Goal: Information Seeking & Learning: Learn about a topic

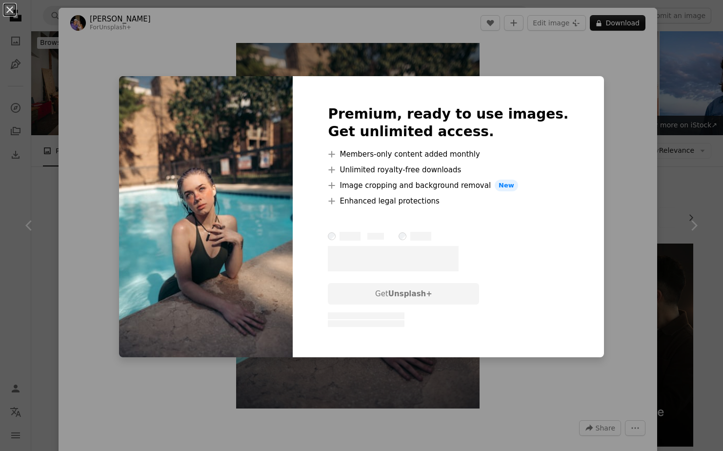
scroll to position [1343, 0]
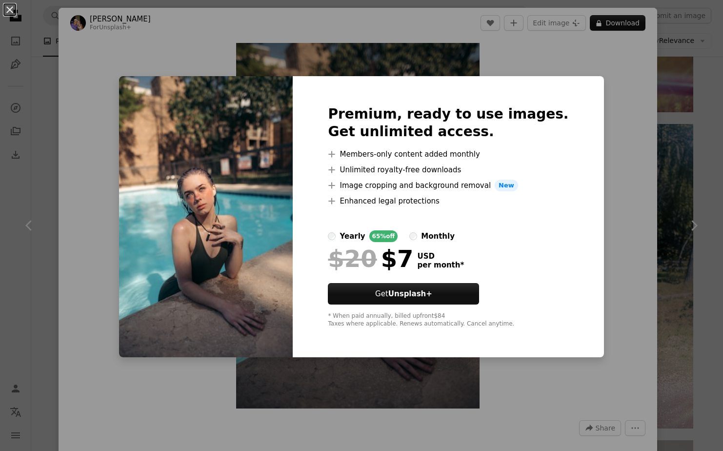
click at [675, 37] on div "An X shape Premium, ready to use images. Get unlimited access. A plus sign Memb…" at bounding box center [361, 225] width 723 height 451
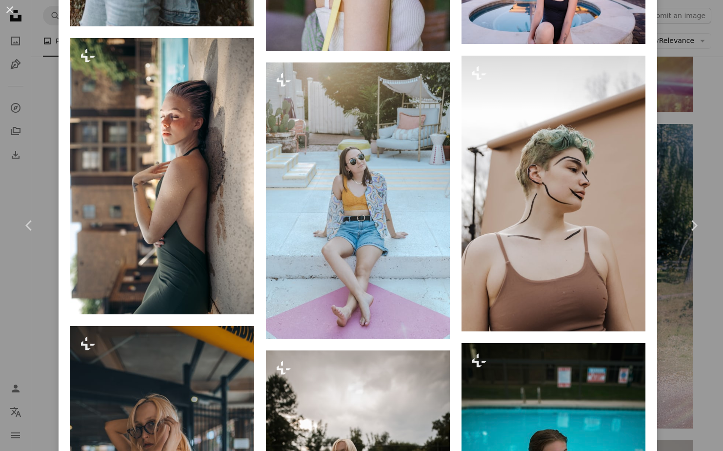
scroll to position [8083, 0]
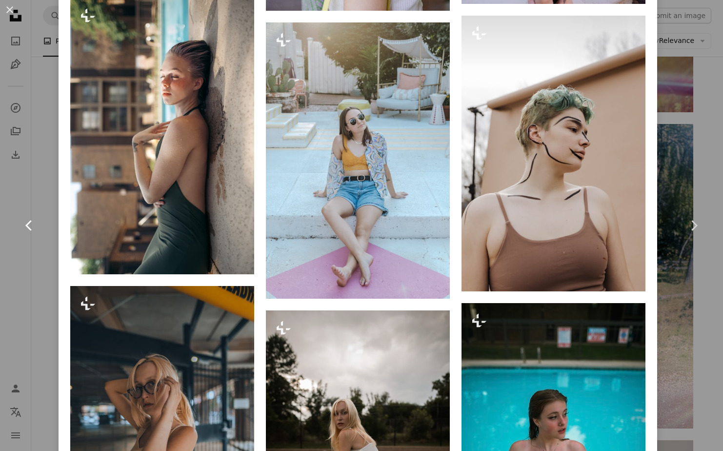
click at [44, 249] on link "Chevron left" at bounding box center [29, 225] width 59 height 94
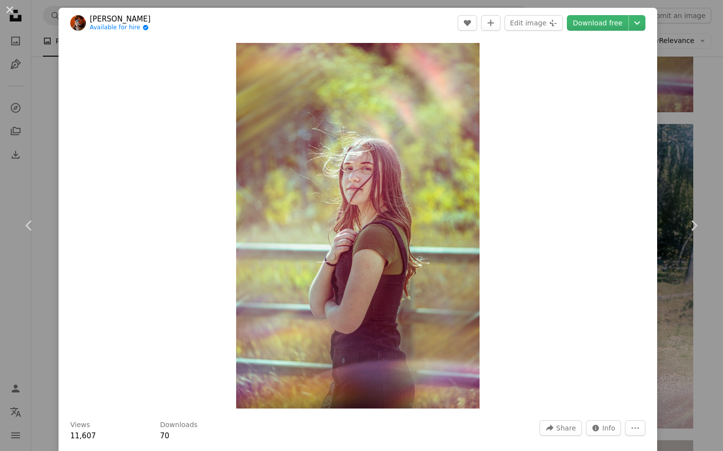
click at [39, 93] on div "An X shape Chevron left Chevron right [PERSON_NAME] Available for hire A checkm…" at bounding box center [361, 225] width 723 height 451
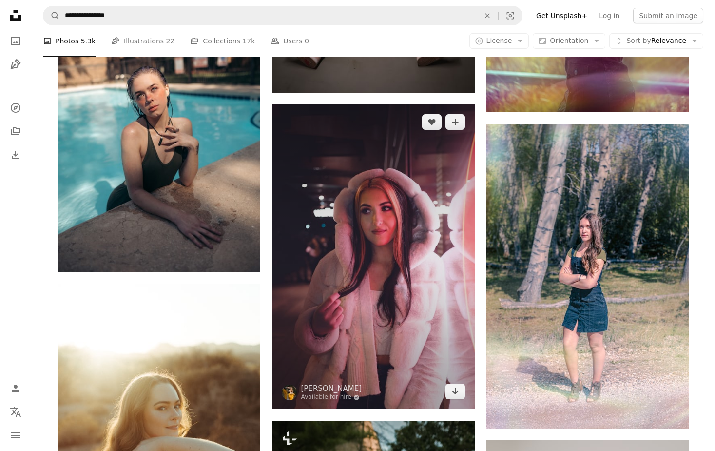
click at [397, 225] on img at bounding box center [373, 256] width 203 height 304
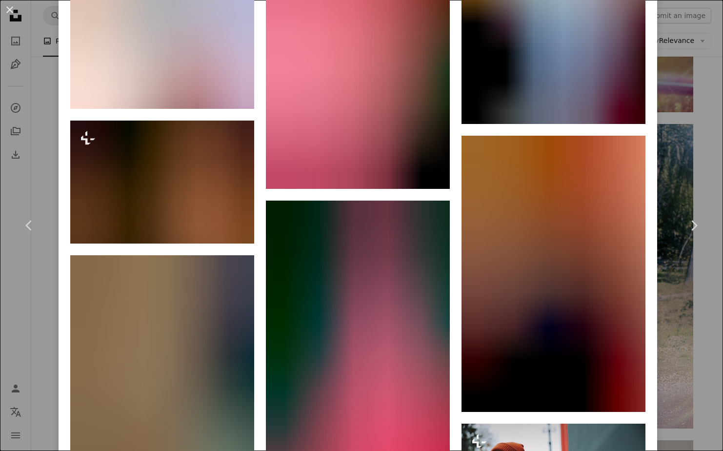
scroll to position [1023, 0]
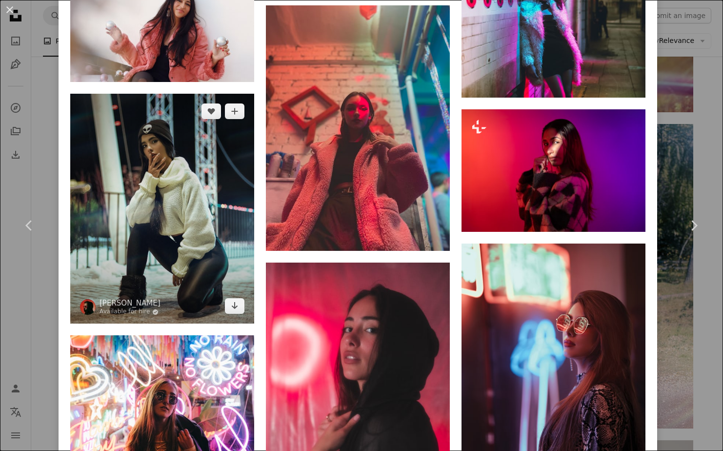
click at [171, 160] on img at bounding box center [162, 209] width 184 height 230
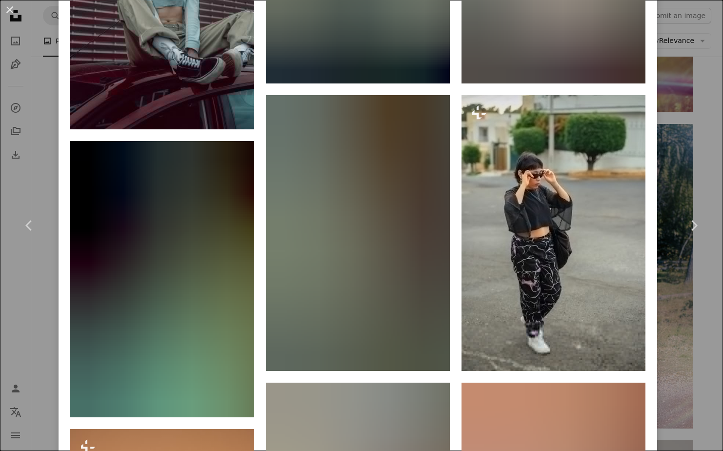
scroll to position [1169, 0]
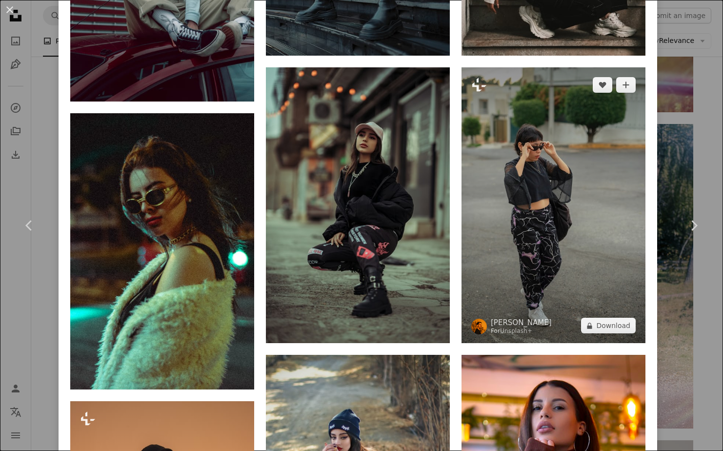
click at [498, 197] on img at bounding box center [553, 205] width 184 height 276
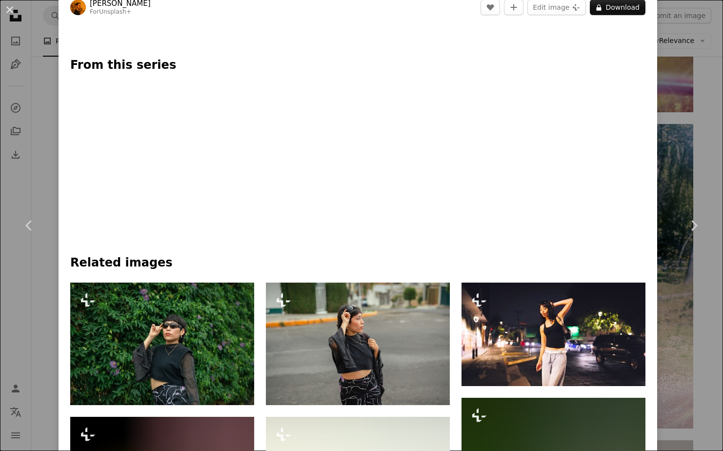
scroll to position [486, 0]
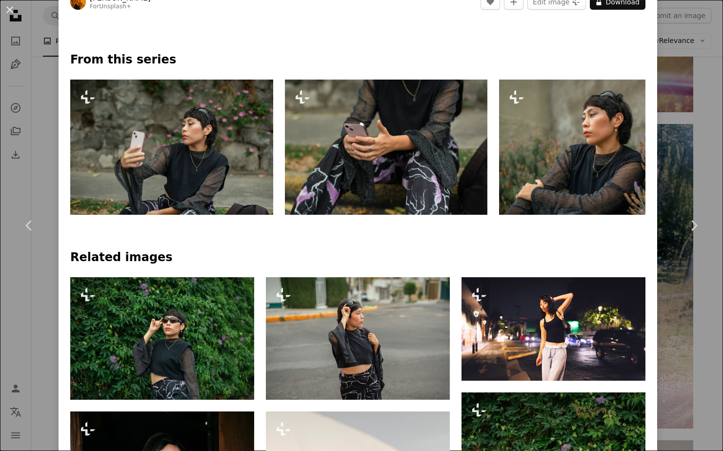
click at [153, 121] on img at bounding box center [171, 146] width 203 height 135
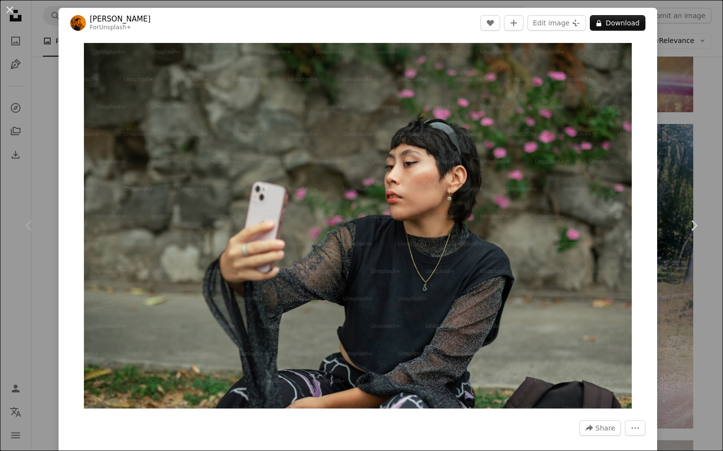
drag, startPoint x: 705, startPoint y: 97, endPoint x: 691, endPoint y: 136, distance: 41.8
click at [691, 136] on div "An X shape Chevron left Chevron right [PERSON_NAME] For Unsplash+ A heart A plu…" at bounding box center [361, 225] width 723 height 451
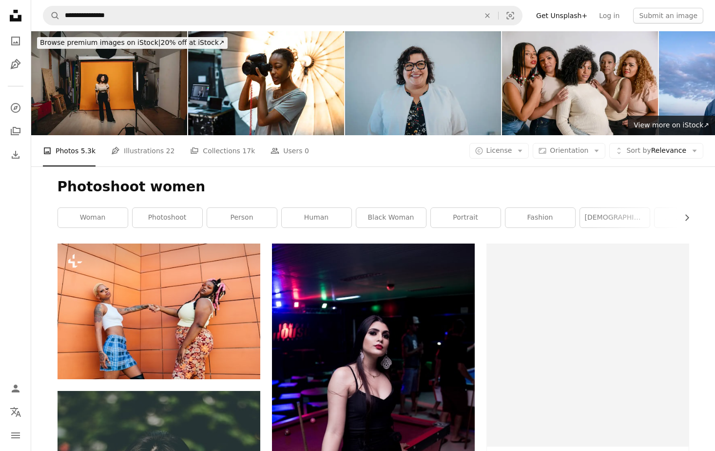
scroll to position [1343, 0]
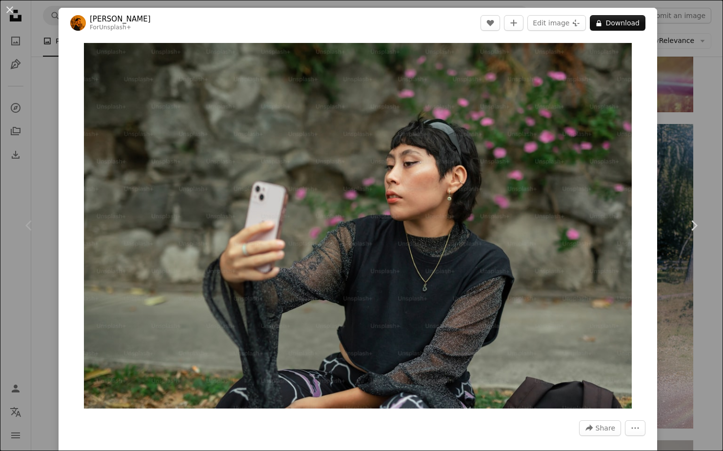
click at [699, 175] on div "An X shape Chevron left Chevron right [PERSON_NAME] For Unsplash+ A heart A plu…" at bounding box center [361, 225] width 723 height 451
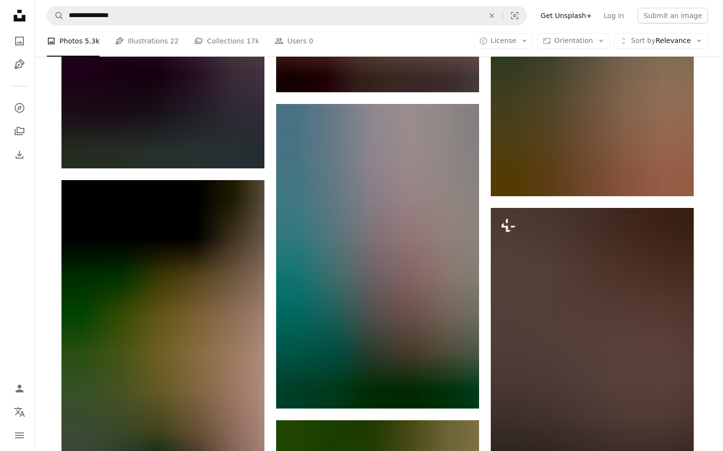
scroll to position [1343, 0]
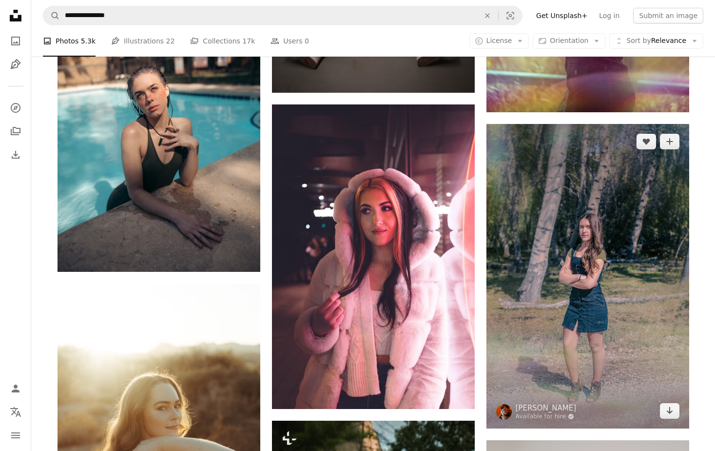
click at [615, 261] on img at bounding box center [588, 276] width 203 height 304
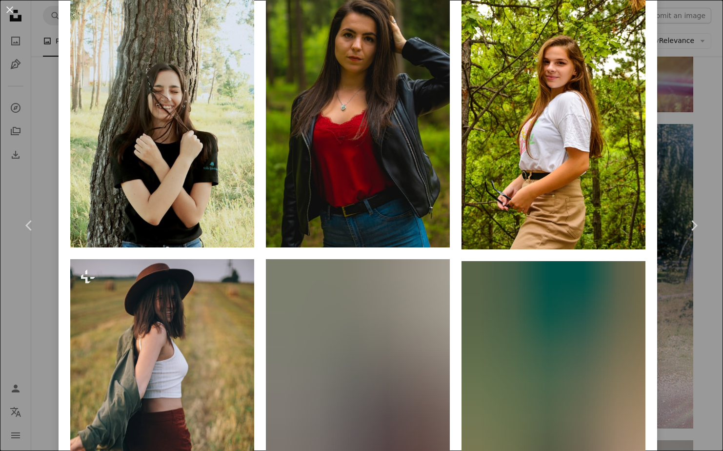
scroll to position [1062, 0]
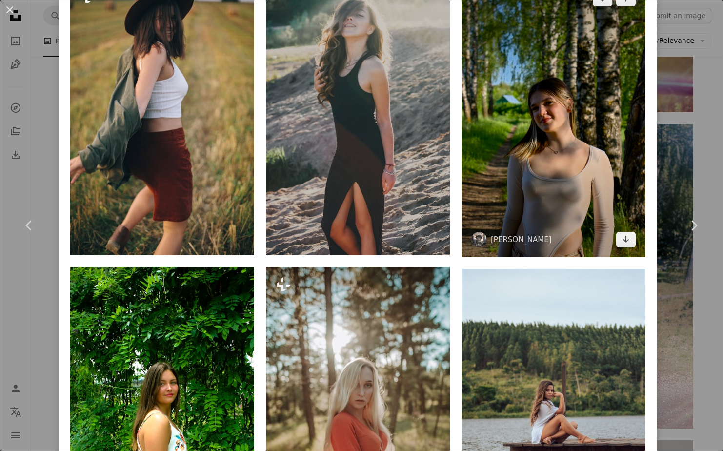
click at [571, 187] on img at bounding box center [553, 119] width 184 height 276
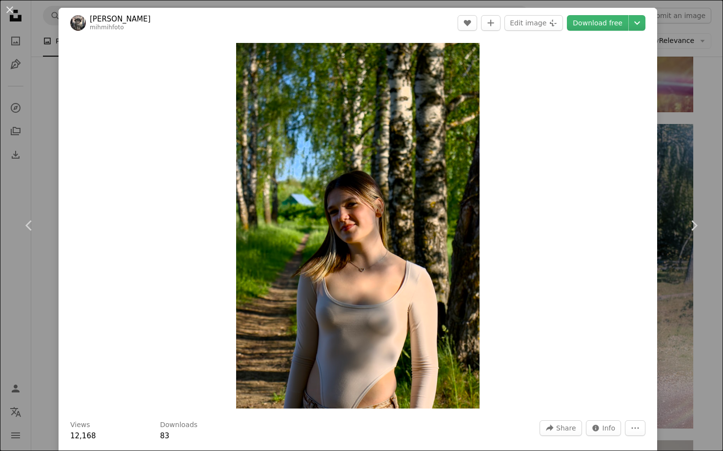
click at [113, 20] on link "[PERSON_NAME]" at bounding box center [120, 19] width 61 height 10
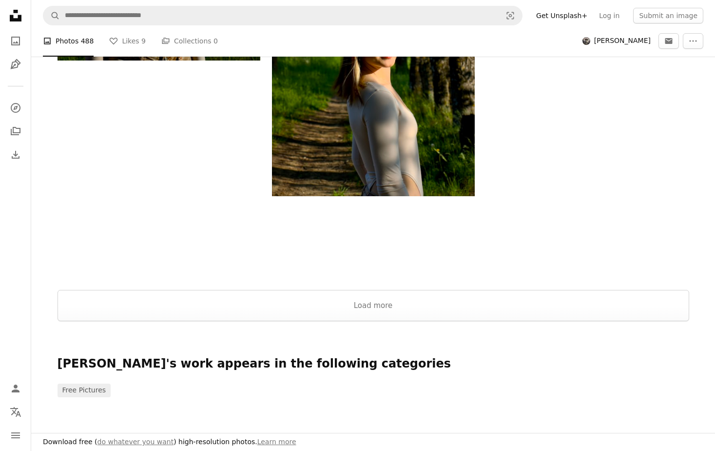
scroll to position [2193, 0]
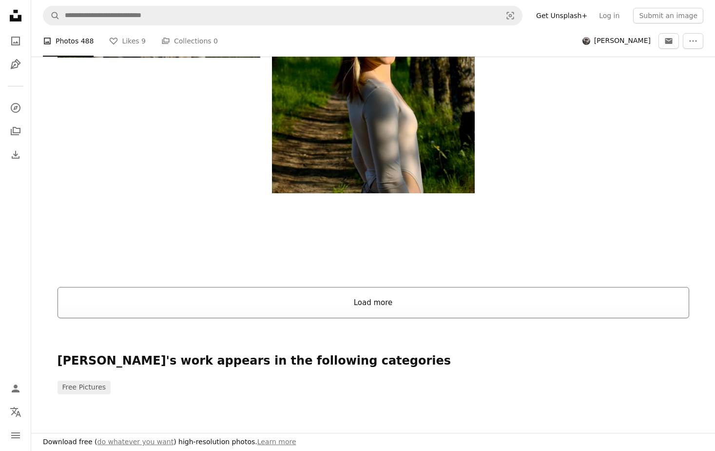
click at [371, 300] on button "Load more" at bounding box center [374, 302] width 632 height 31
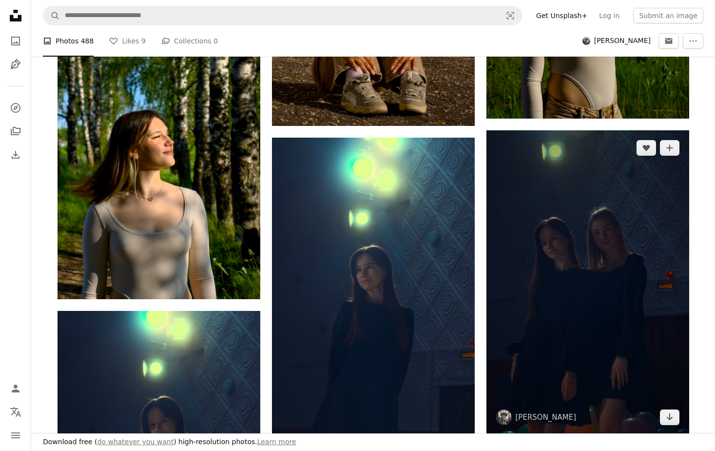
scroll to position [3228, 0]
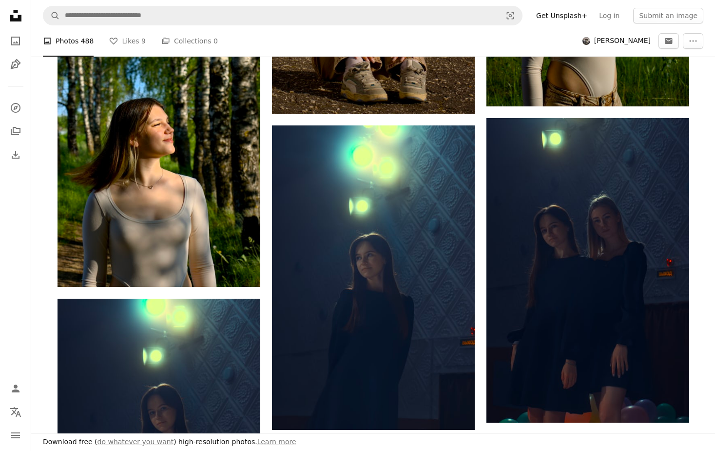
drag, startPoint x: 713, startPoint y: 297, endPoint x: 713, endPoint y: 310, distance: 13.2
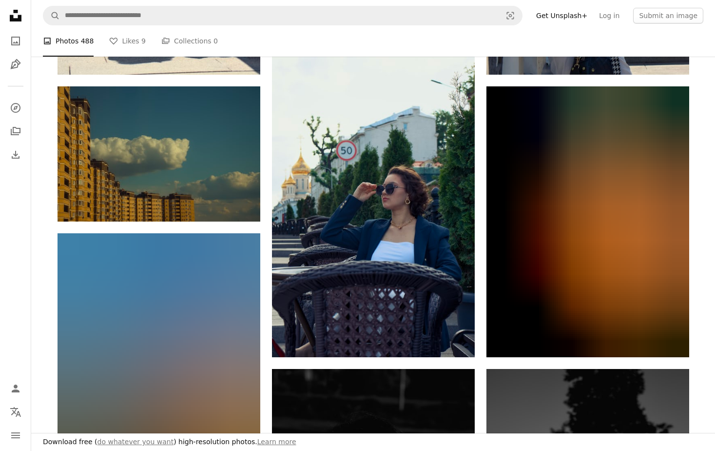
scroll to position [0, 0]
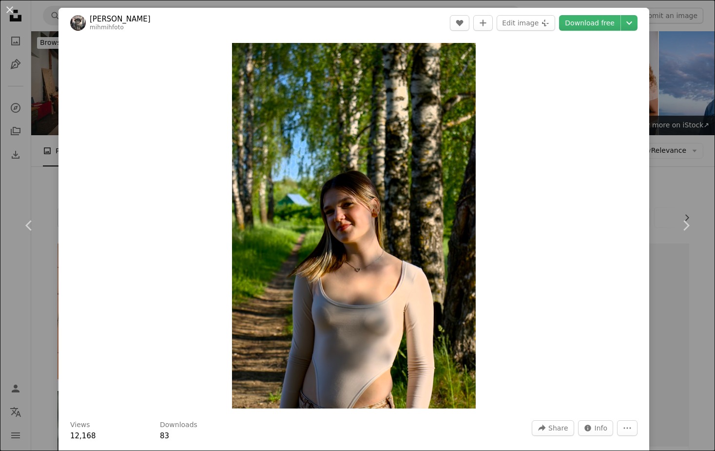
scroll to position [1343, 0]
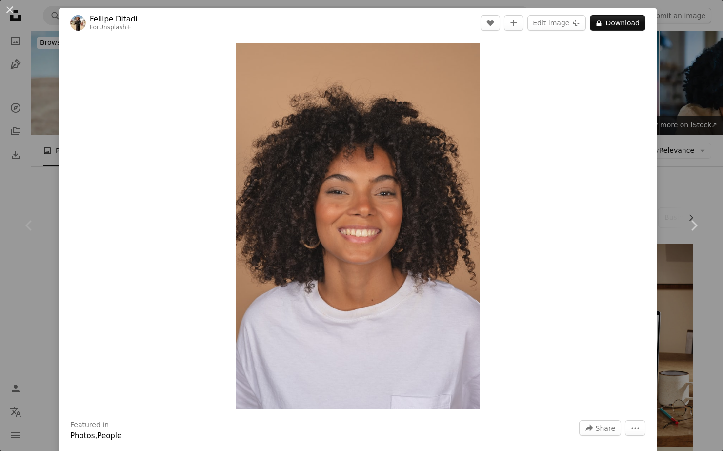
click at [29, 232] on icon "Chevron left" at bounding box center [29, 225] width 16 height 16
click at [56, 9] on div "An X shape Chevron left Chevron right [PERSON_NAME] For Unsplash+ A heart A plu…" at bounding box center [361, 225] width 723 height 451
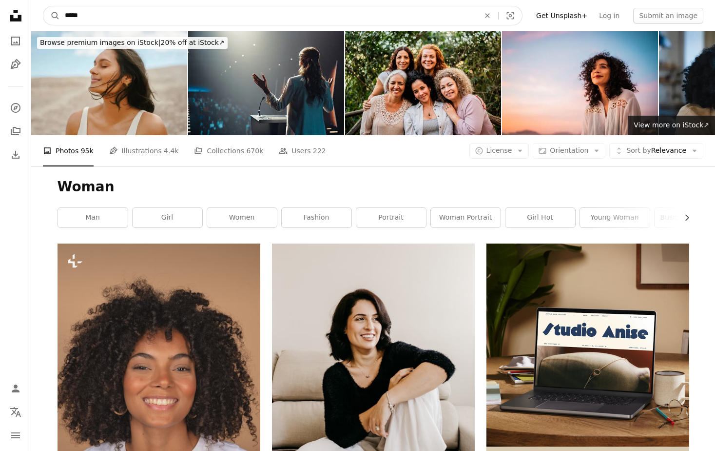
click at [101, 13] on input "*****" at bounding box center [268, 15] width 417 height 19
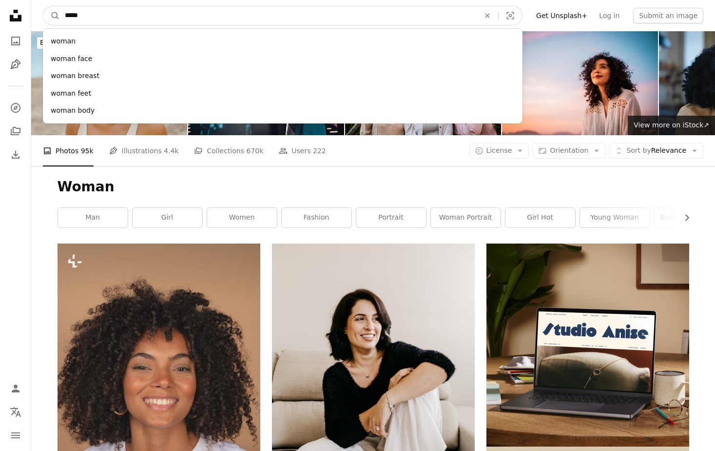
click at [101, 13] on input "*****" at bounding box center [268, 15] width 417 height 19
type input "****"
click button "A magnifying glass" at bounding box center [51, 15] width 17 height 19
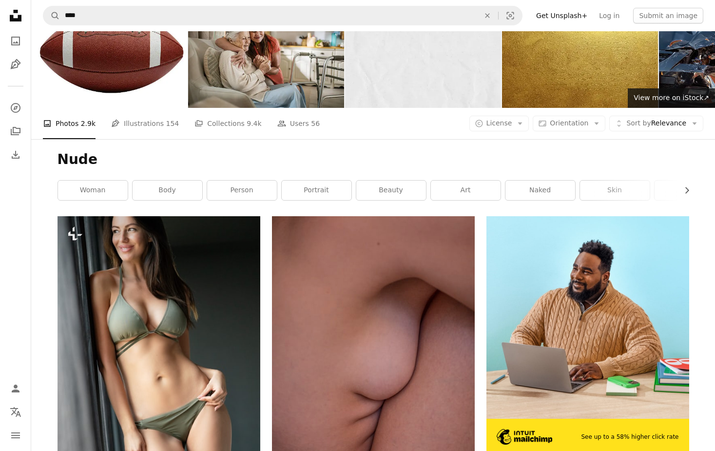
scroll to position [42, 0]
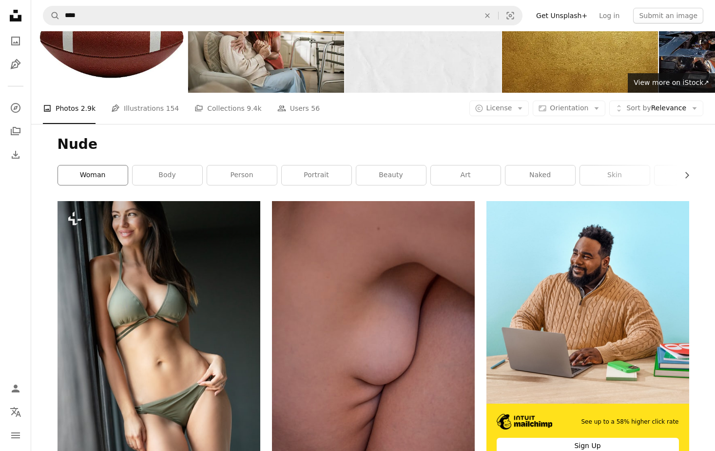
click at [85, 177] on link "woman" at bounding box center [93, 175] width 70 height 20
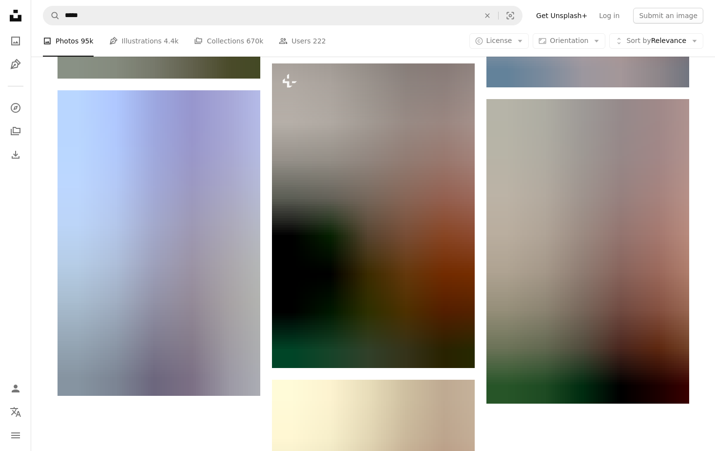
scroll to position [2342, 0]
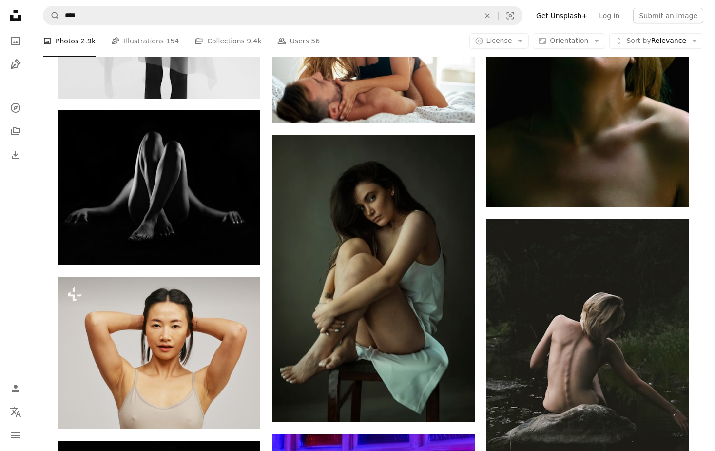
scroll to position [2216, 0]
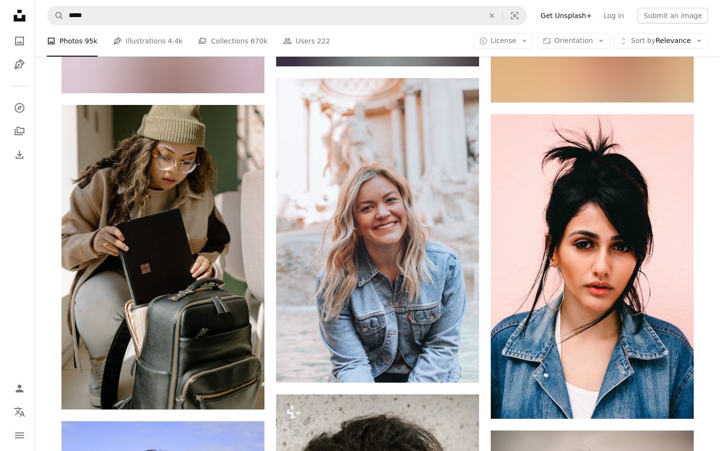
scroll to position [1324, 0]
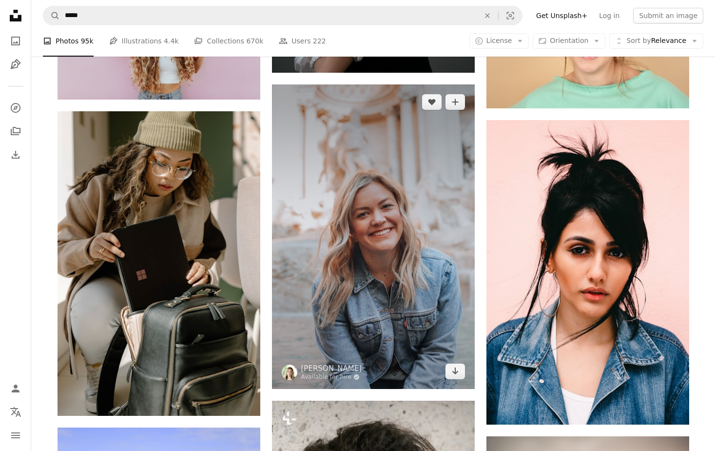
click at [342, 250] on img at bounding box center [373, 236] width 203 height 304
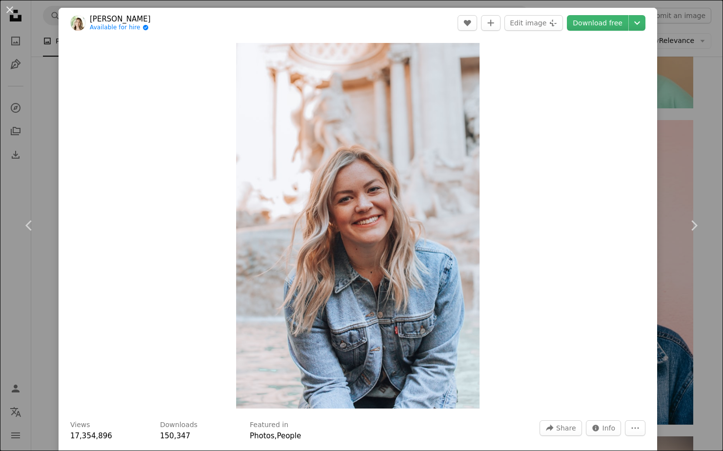
click at [115, 18] on link "[PERSON_NAME]" at bounding box center [120, 19] width 61 height 10
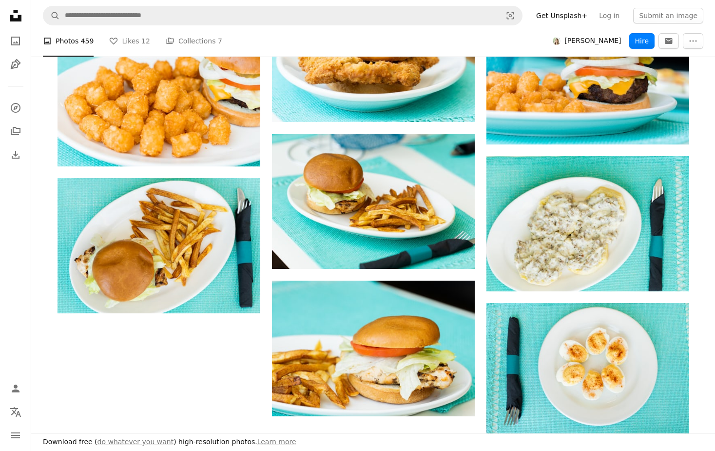
scroll to position [999, 0]
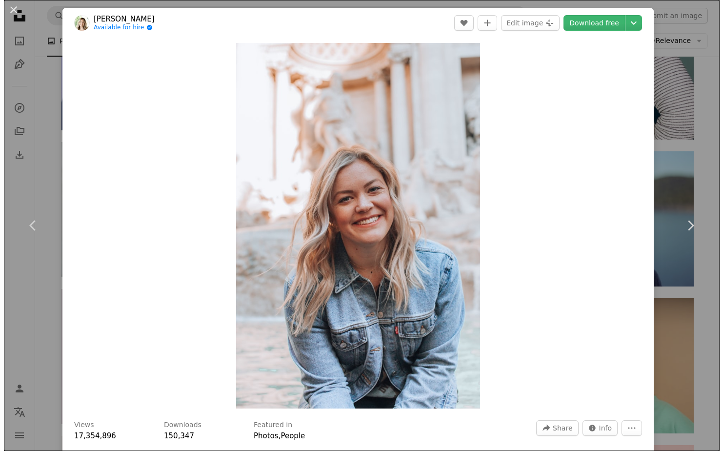
scroll to position [1324, 0]
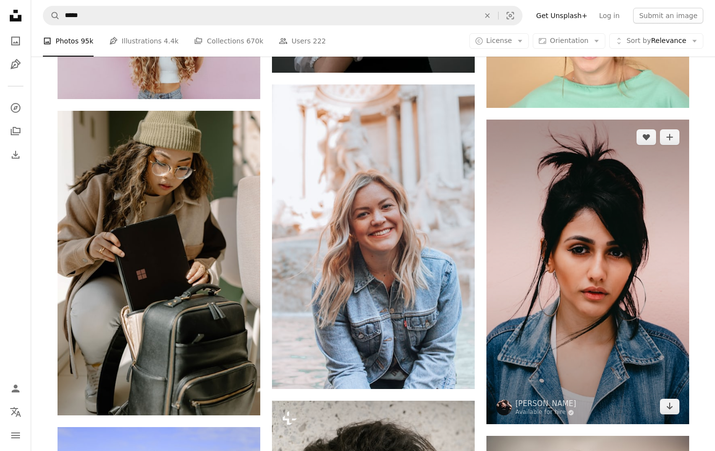
click at [566, 244] on img at bounding box center [588, 271] width 203 height 304
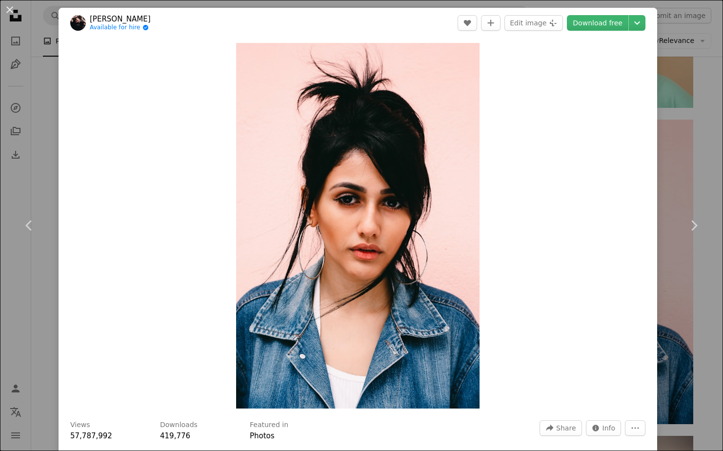
click at [117, 33] on header "[PERSON_NAME] Available for hire A checkmark inside of a circle A heart A plus …" at bounding box center [358, 23] width 598 height 30
click at [117, 27] on link "Available for hire A checkmark inside of a circle" at bounding box center [120, 28] width 61 height 8
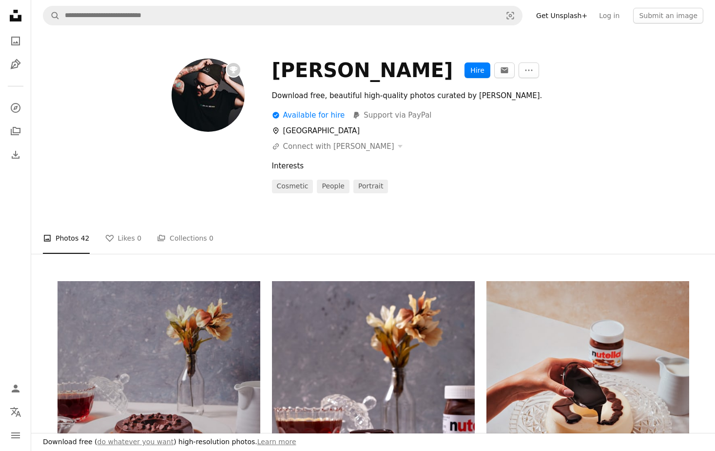
click at [324, 132] on link "A map marker [GEOGRAPHIC_DATA]" at bounding box center [316, 130] width 88 height 9
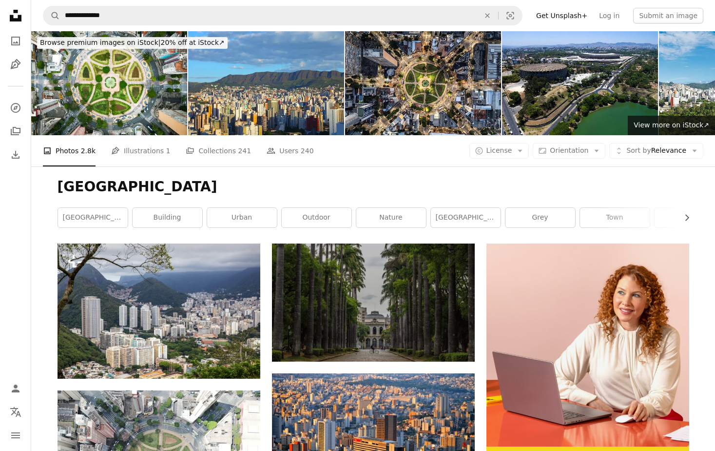
click at [582, 286] on img at bounding box center [588, 344] width 203 height 203
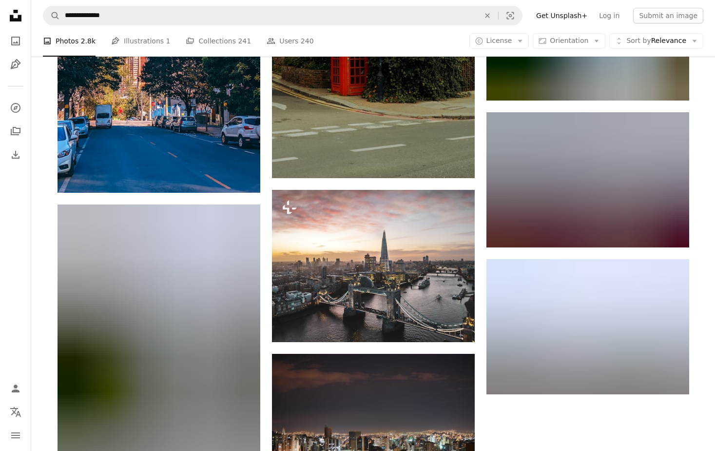
scroll to position [980, 0]
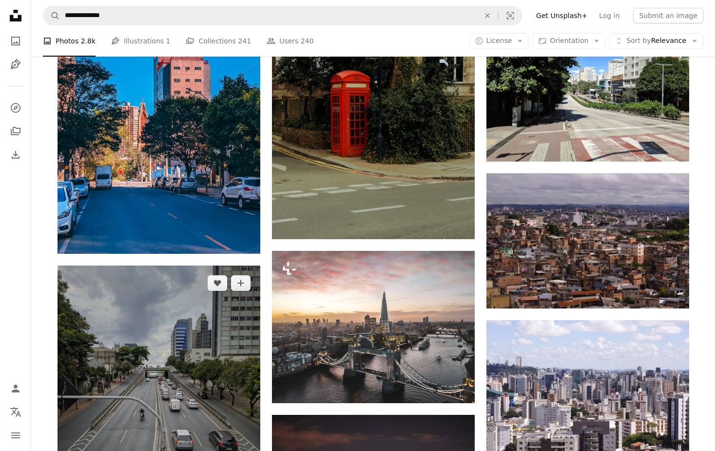
click at [177, 361] on img at bounding box center [159, 400] width 203 height 271
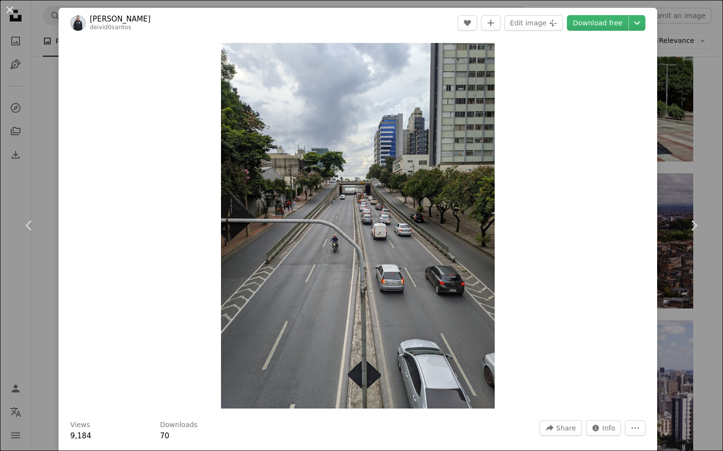
click at [49, 157] on div "An X shape Chevron left Chevron right [PERSON_NAME] deivid0santos A heart A plu…" at bounding box center [361, 225] width 723 height 451
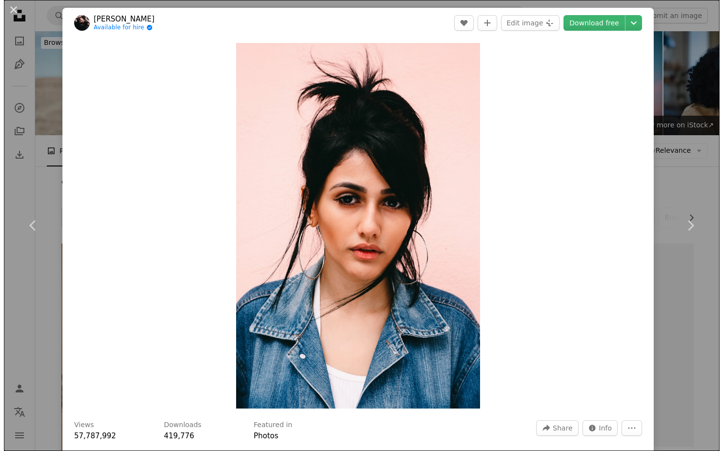
scroll to position [1324, 0]
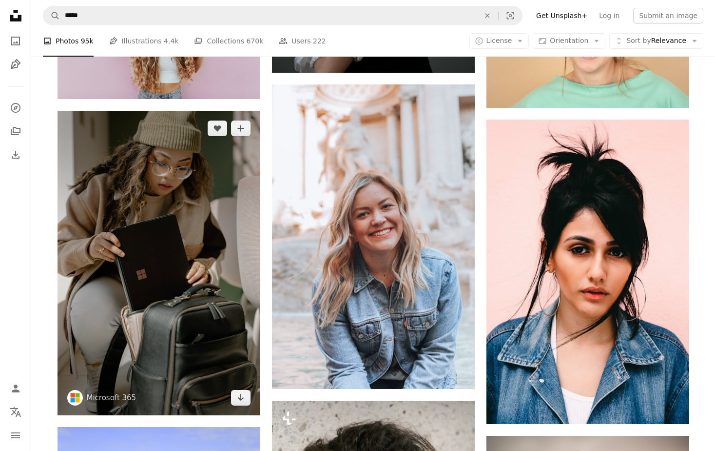
click at [146, 215] on img at bounding box center [159, 263] width 203 height 304
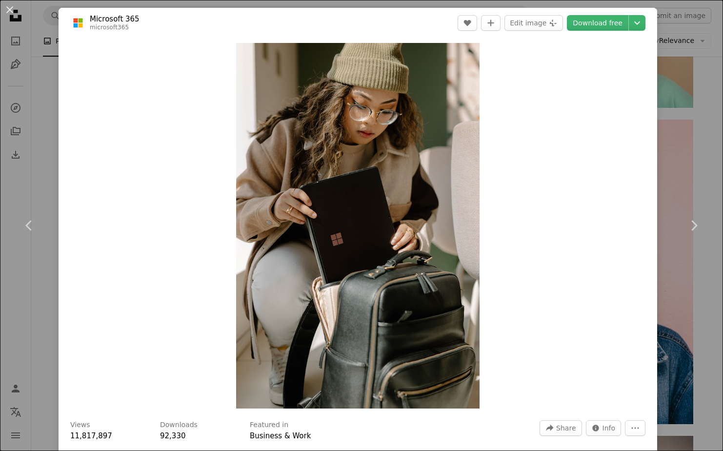
click at [690, 31] on div "An X shape Chevron left Chevron right Microsoft 365 microsoft365 A heart A plus…" at bounding box center [361, 225] width 723 height 451
